Goal: Task Accomplishment & Management: Manage account settings

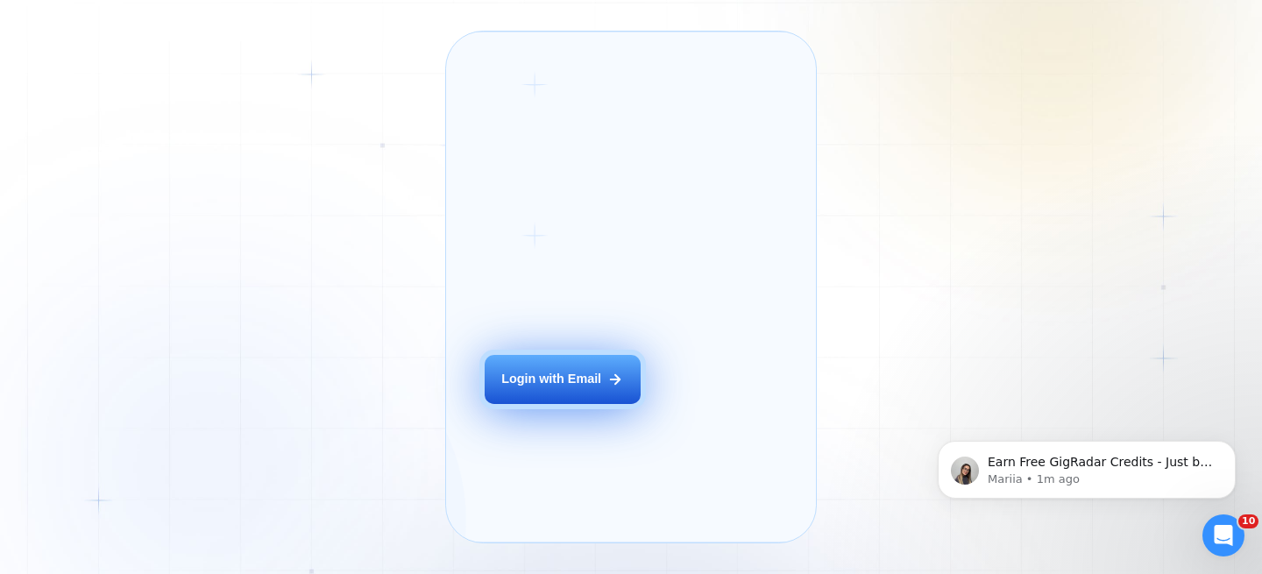
click at [572, 388] on div "Login with Email" at bounding box center [551, 380] width 100 height 18
